Goal: Transaction & Acquisition: Obtain resource

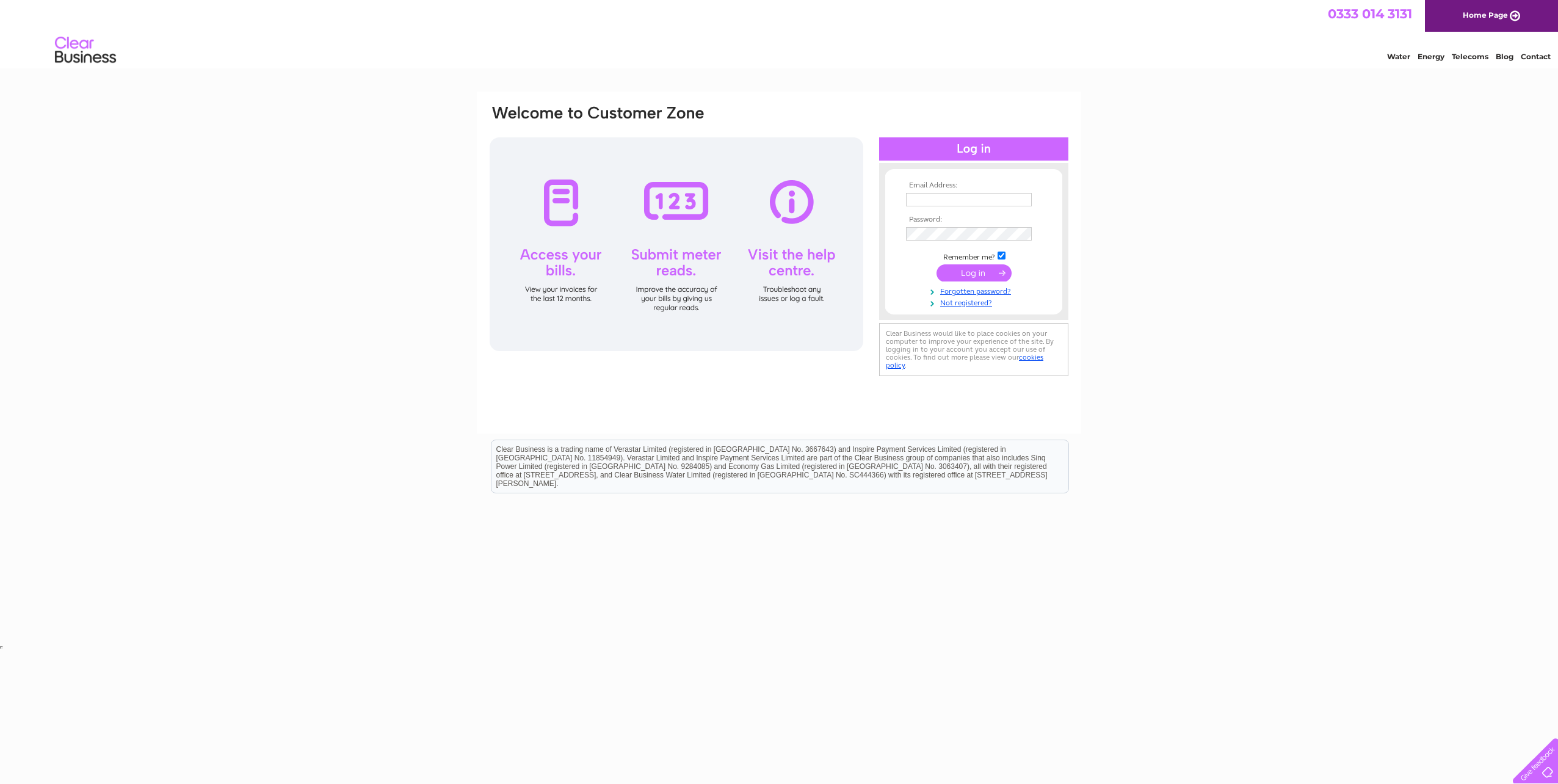
type input "accounts@finnie4x4.com"
click at [949, 276] on input "submit" at bounding box center [973, 272] width 75 height 17
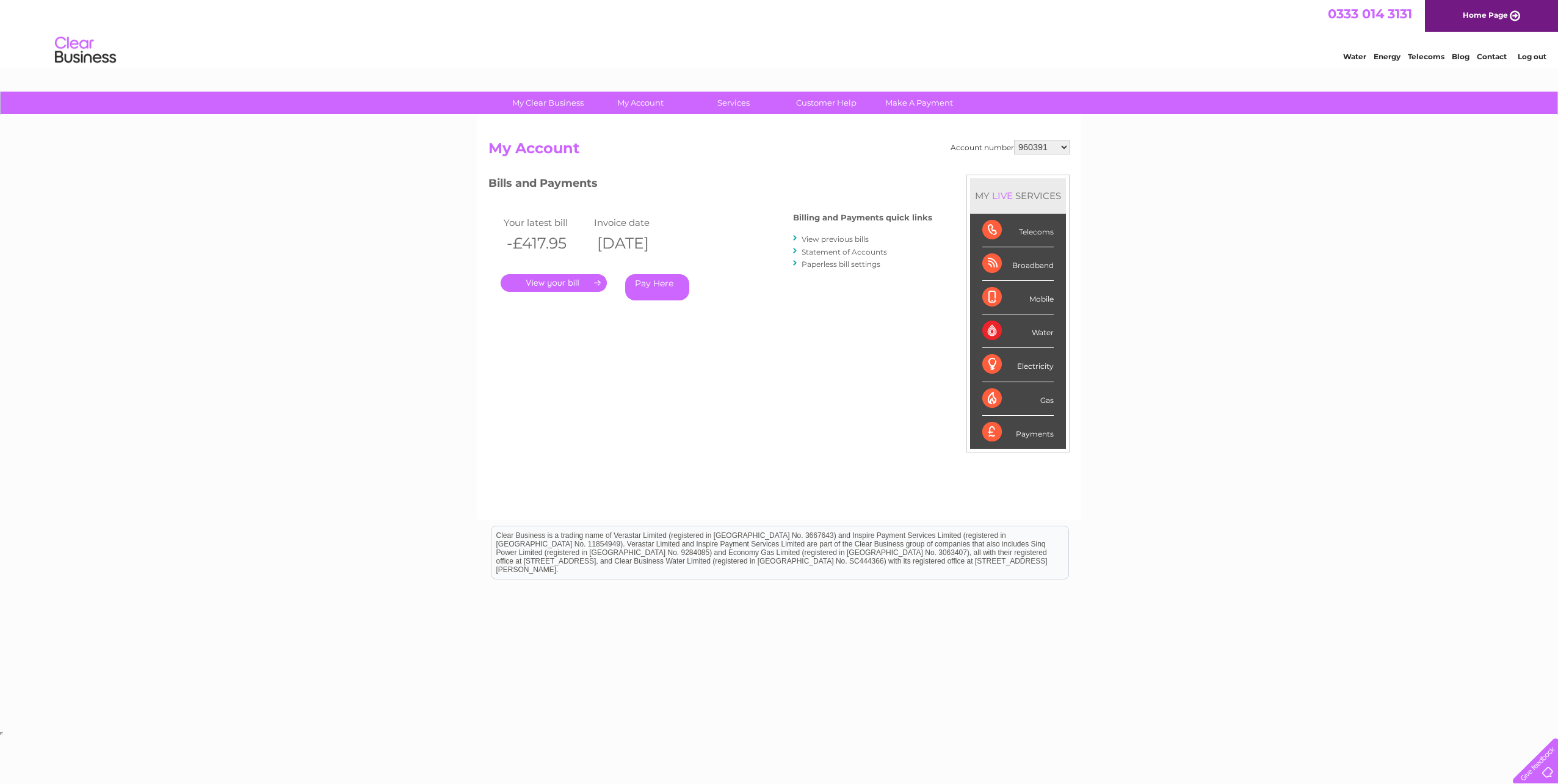
click at [1056, 148] on select "960391 966866 970106 30322560" at bounding box center [1041, 148] width 55 height 15
select select "966866"
click at [1014, 140] on select "960391 966866 970106 30322560" at bounding box center [1041, 148] width 55 height 15
click at [575, 282] on link "." at bounding box center [554, 283] width 106 height 18
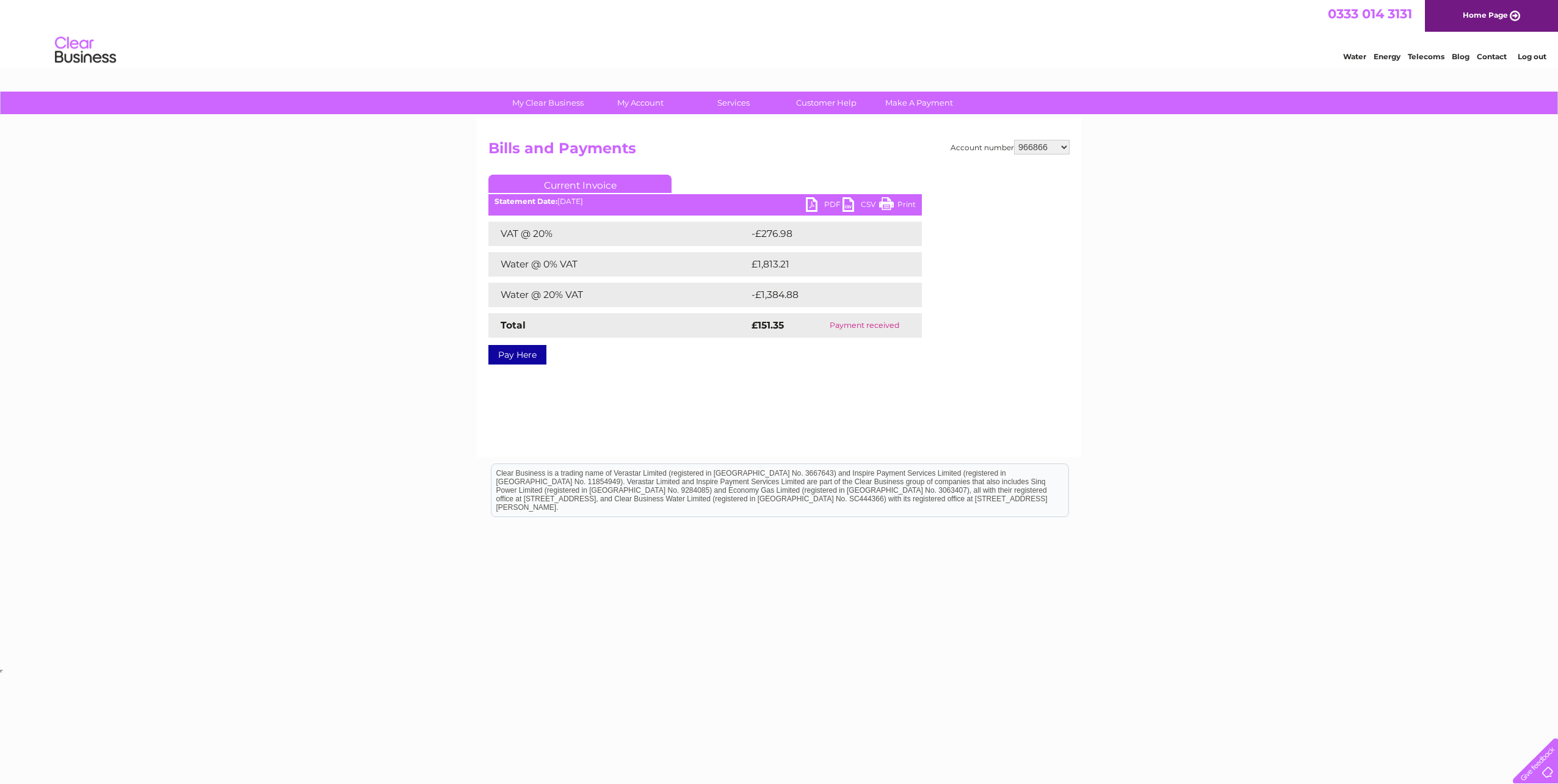
click at [833, 203] on link "PDF" at bounding box center [824, 206] width 36 height 18
